Goal: Task Accomplishment & Management: Complete application form

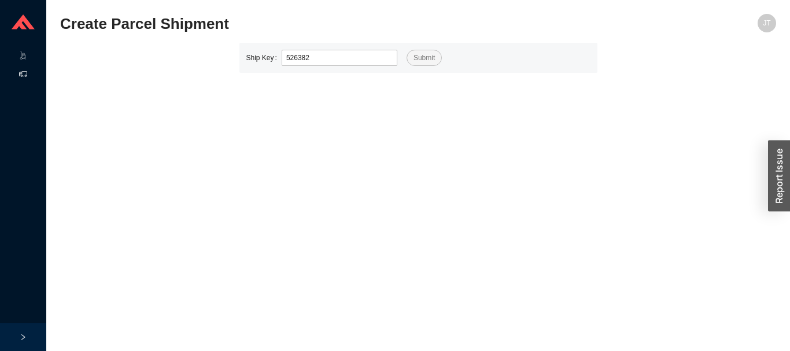
type input "526382"
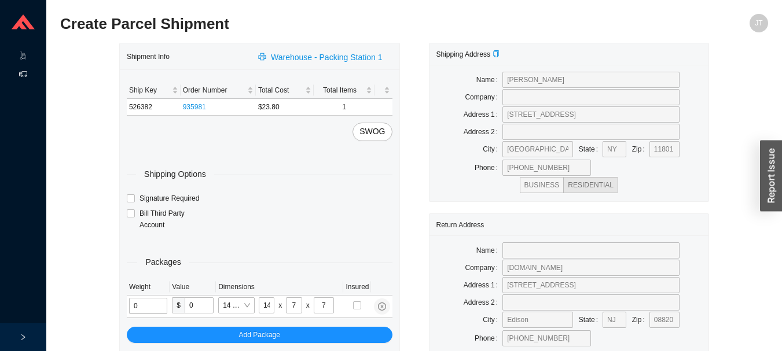
type input "2"
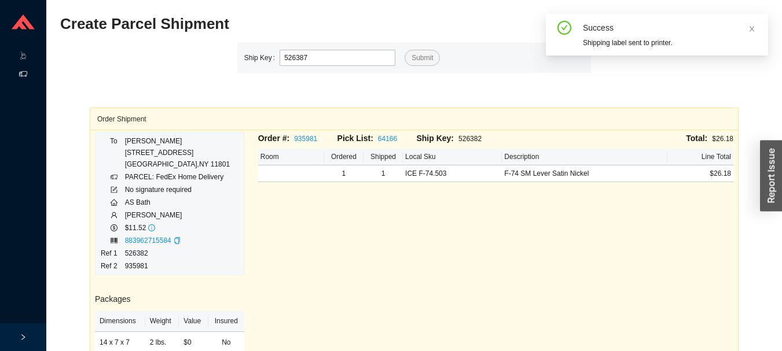
type input "526387"
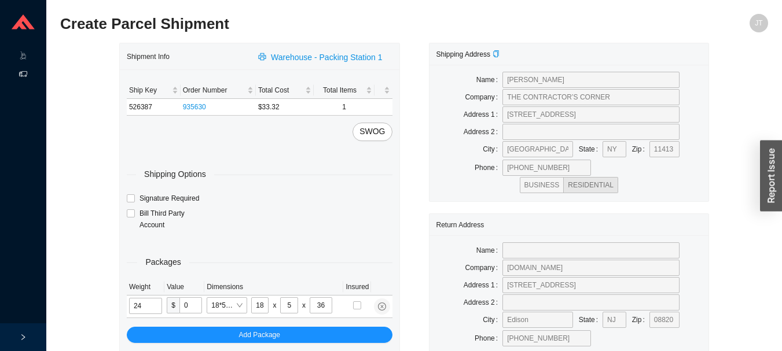
type input "15"
type input "28"
type input "19"
type input "6"
type input "15"
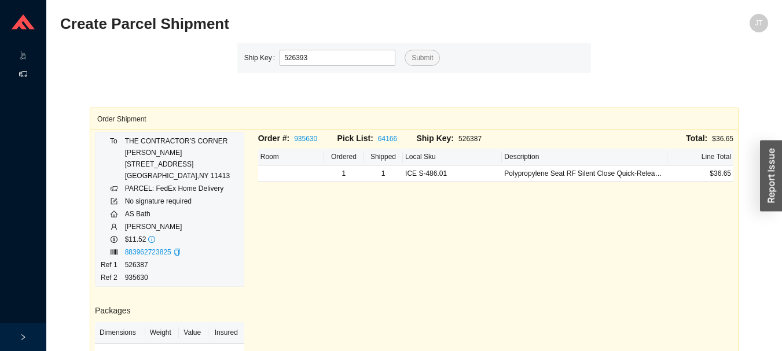
type input "526393"
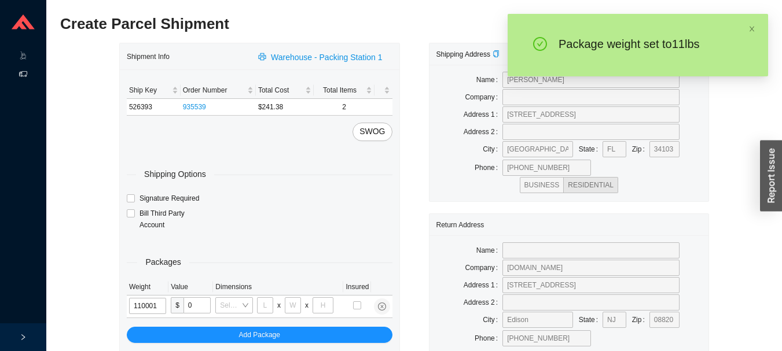
type input "11"
type input "18"
type input "5"
type input "36"
type input "11"
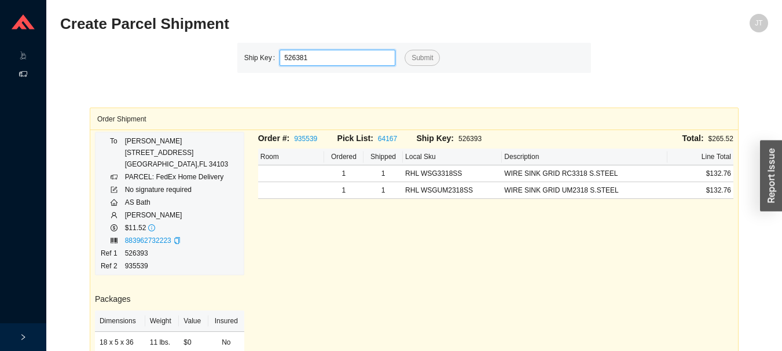
type input "526381"
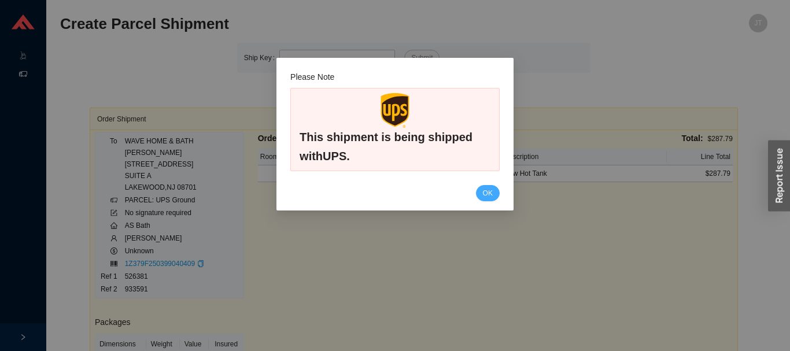
click at [486, 201] on button "OK" at bounding box center [488, 193] width 24 height 16
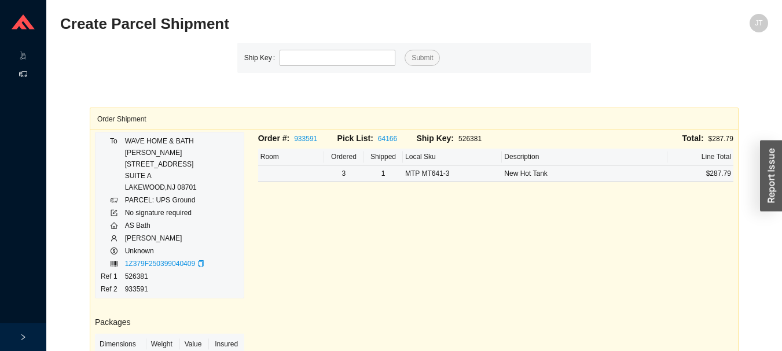
click at [489, 181] on td "MTP MT641-3" at bounding box center [452, 173] width 99 height 17
